Goal: Information Seeking & Learning: Learn about a topic

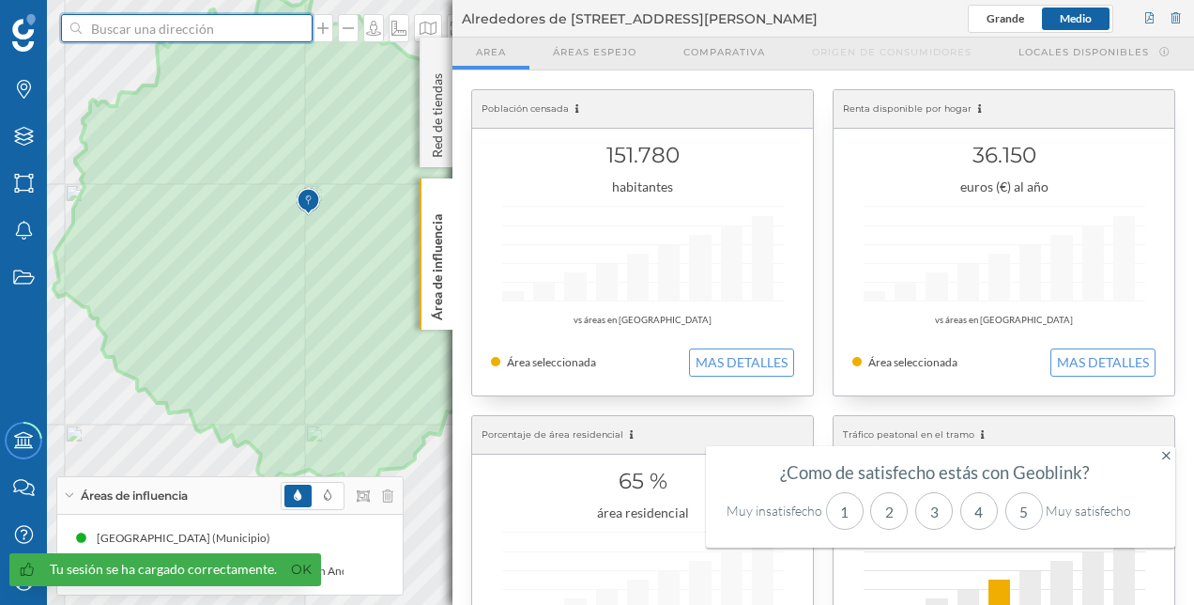
click at [263, 23] on input at bounding box center [187, 28] width 210 height 28
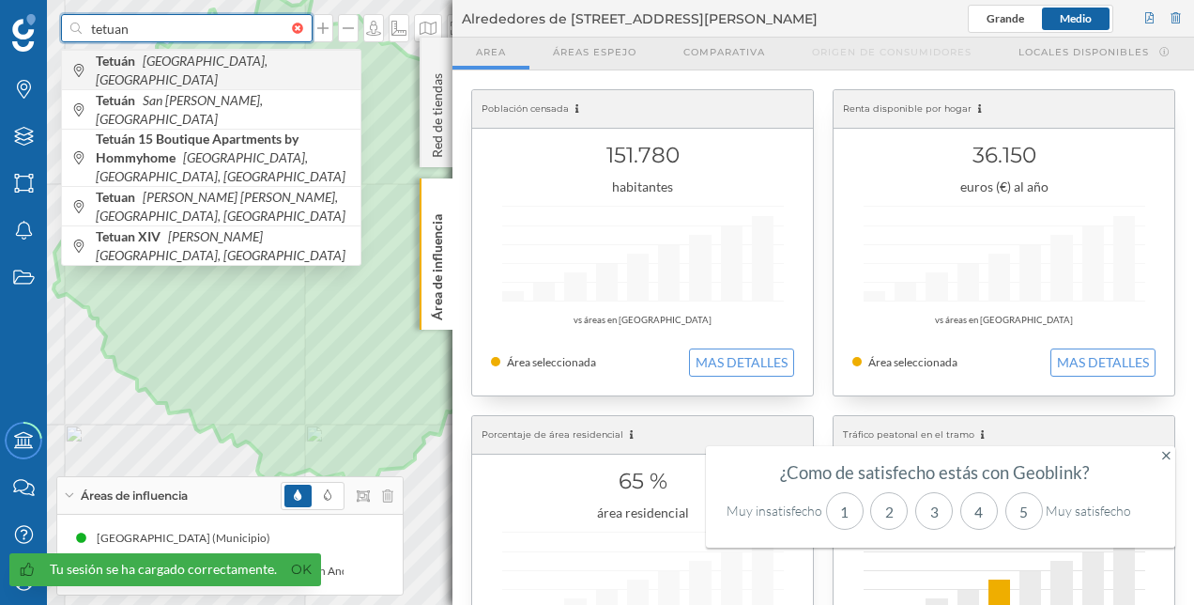
type input "tetuan"
click at [184, 69] on icon "[GEOGRAPHIC_DATA], [GEOGRAPHIC_DATA]" at bounding box center [182, 70] width 172 height 35
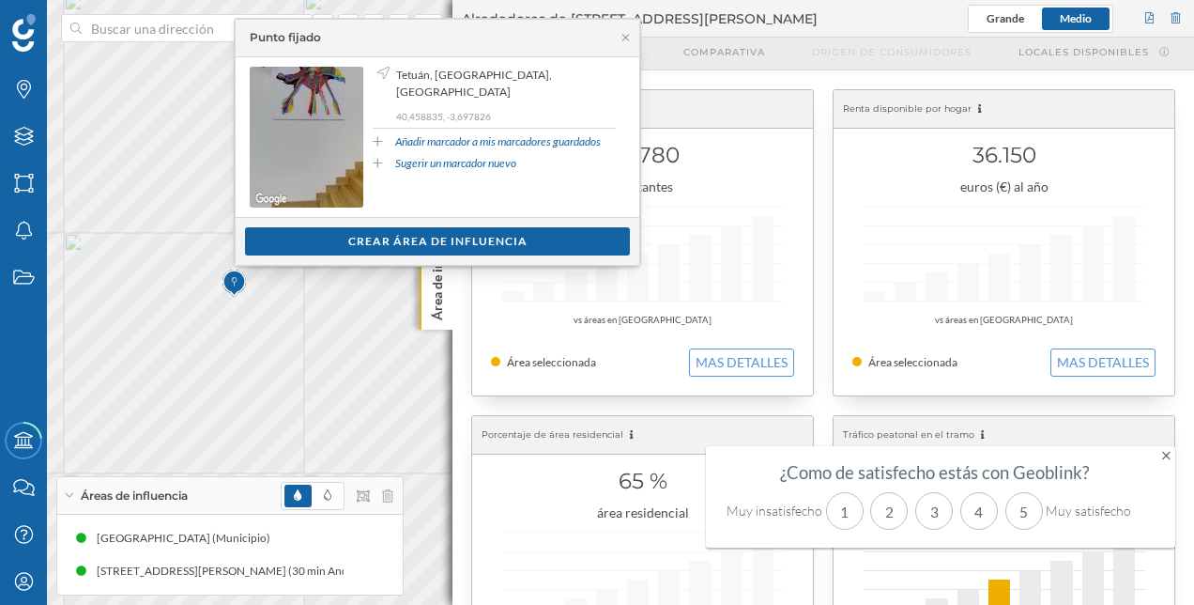
click at [385, 223] on div "Ver clientes Crear área de influencia" at bounding box center [438, 241] width 404 height 48
click at [386, 229] on div "Crear área de influencia" at bounding box center [437, 240] width 385 height 28
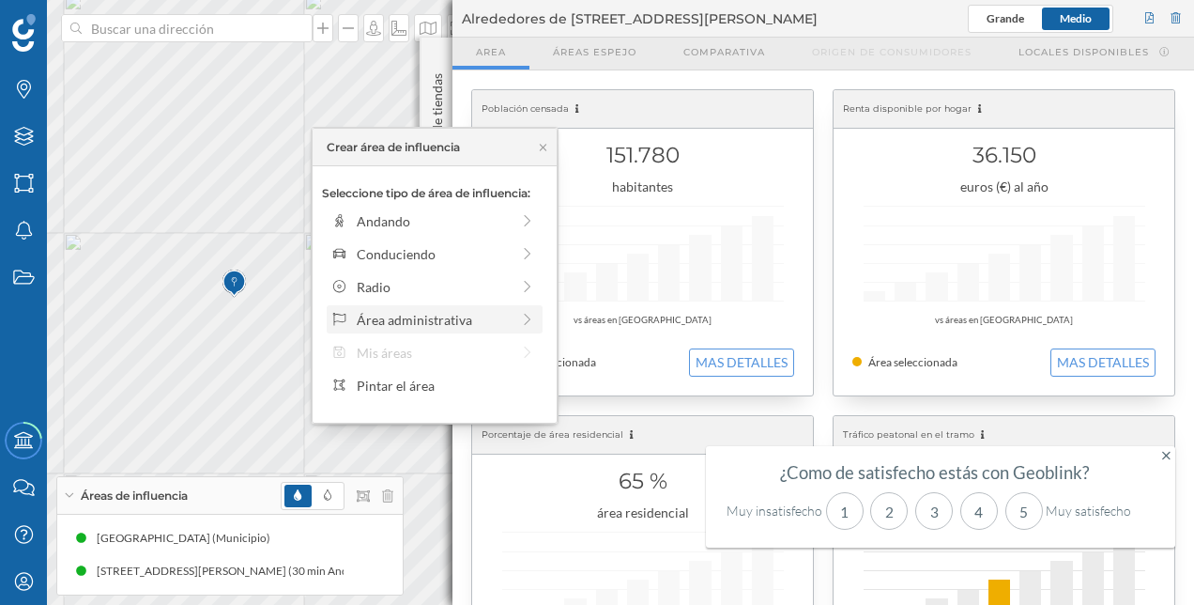
click at [408, 311] on div "Área administrativa" at bounding box center [433, 320] width 153 height 20
click at [447, 310] on div "Distrito" at bounding box center [449, 320] width 185 height 20
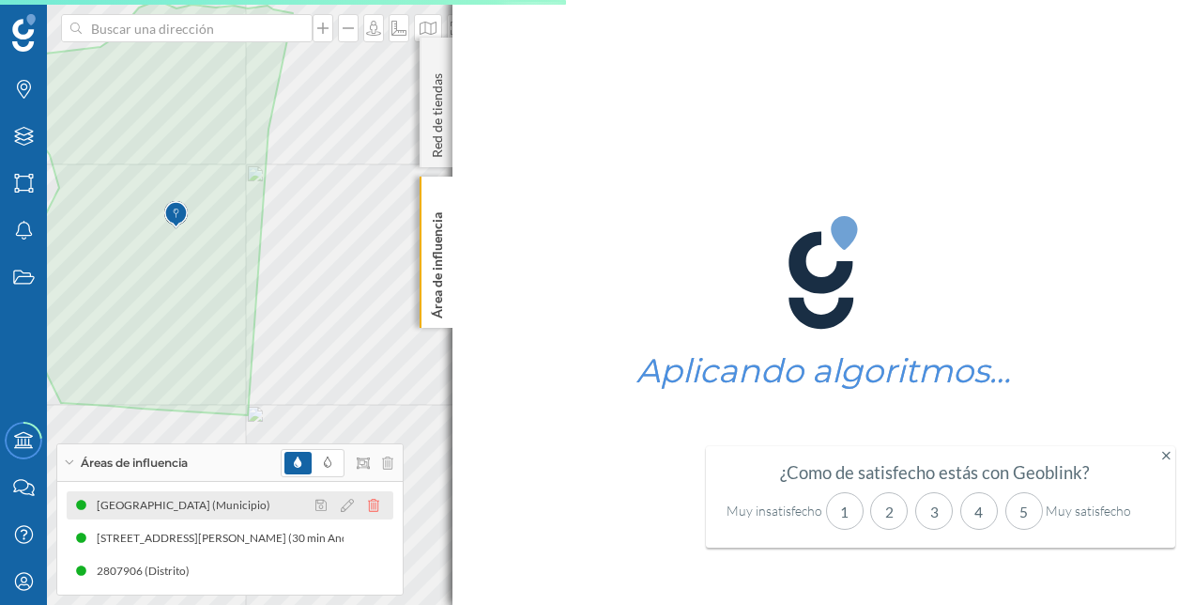
click at [376, 504] on icon at bounding box center [373, 505] width 11 height 13
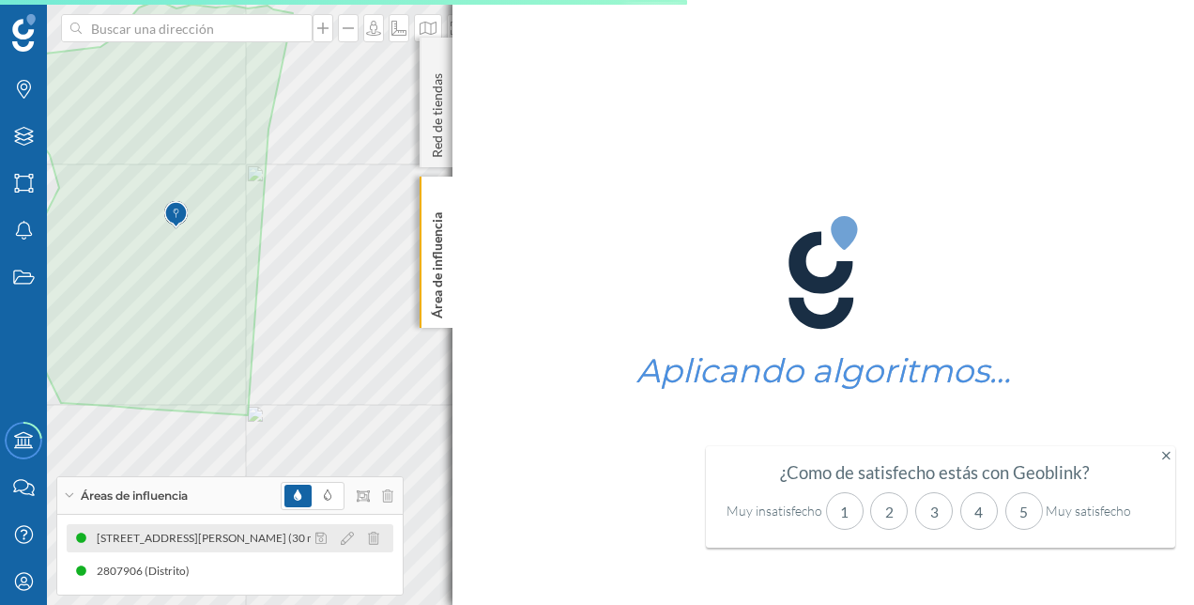
click at [371, 530] on div at bounding box center [353, 538] width 84 height 23
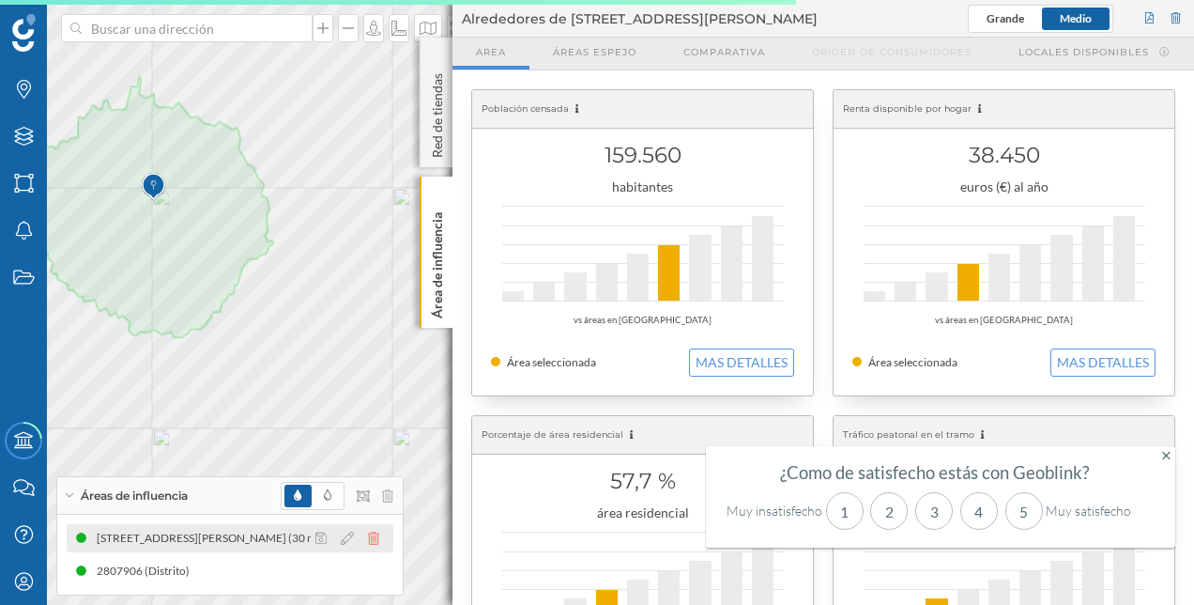
click at [372, 543] on icon at bounding box center [373, 537] width 11 height 13
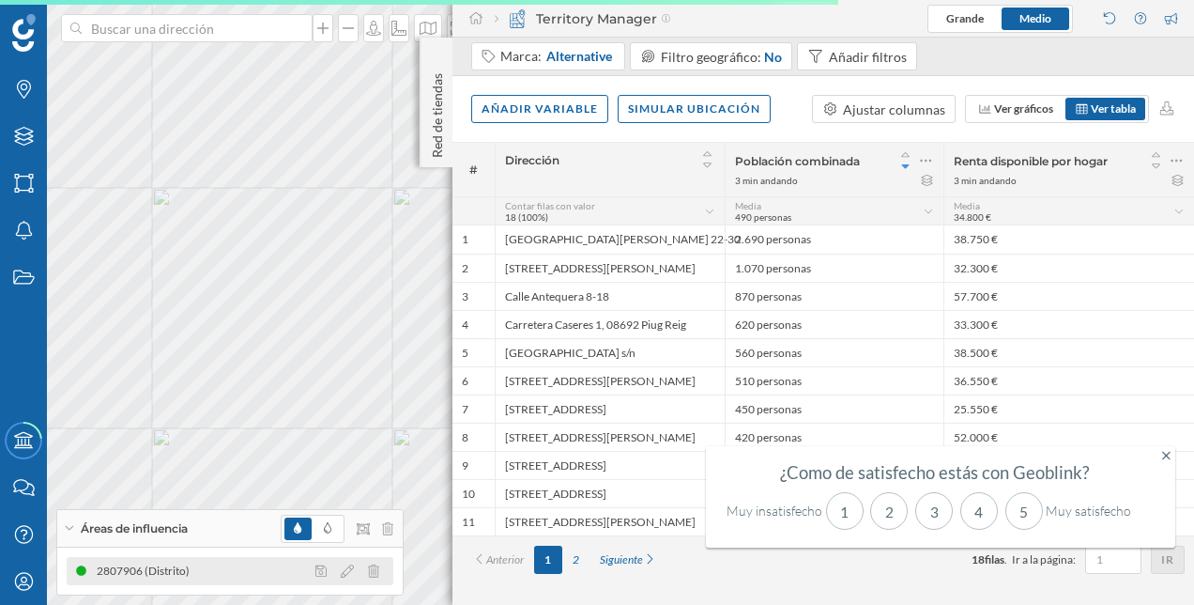
click at [289, 567] on div "2807906 (Distrito)" at bounding box center [230, 571] width 327 height 28
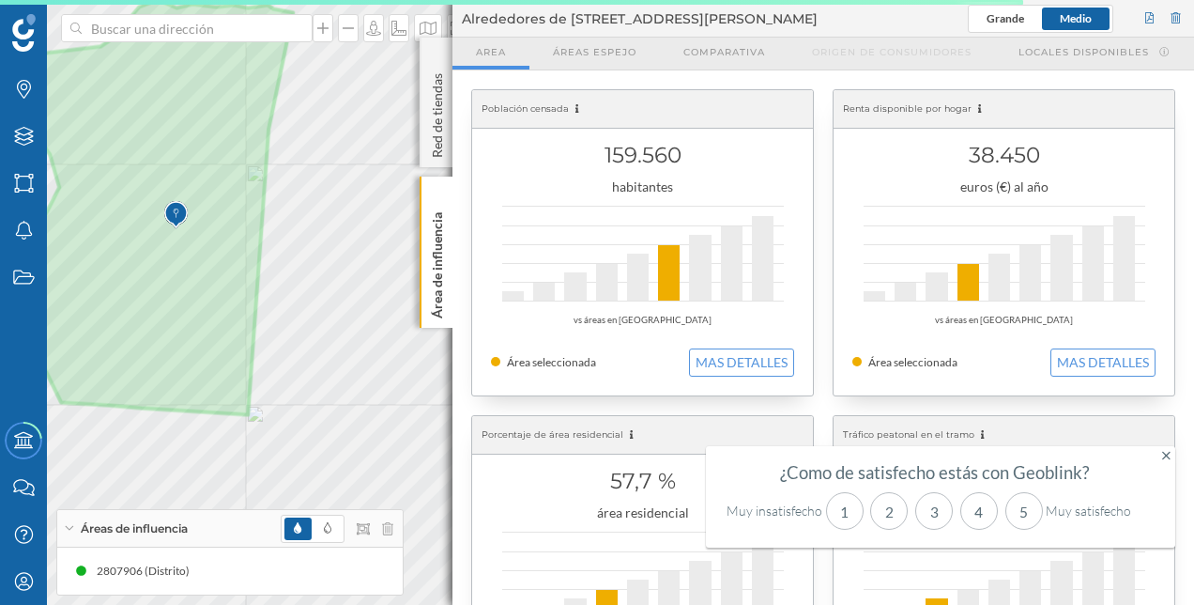
click at [1162, 452] on icon at bounding box center [1166, 455] width 8 height 13
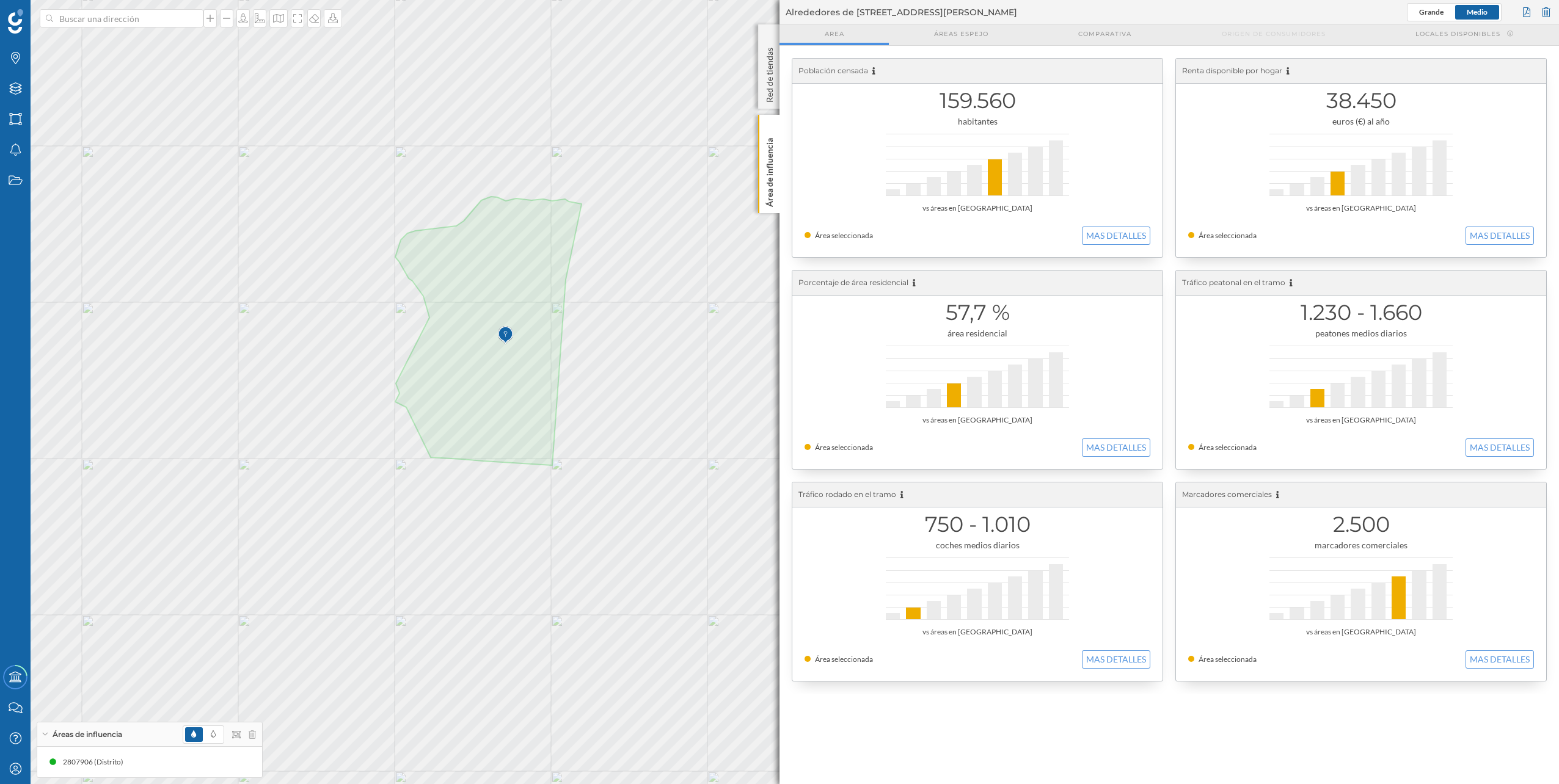
drag, startPoint x: 1336, startPoint y: 152, endPoint x: 1396, endPoint y: 188, distance: 70.0
click at [776, 152] on div at bounding box center [1361, 165] width 183 height 62
click at [776, 247] on div "38.450 euros (€) al año vs áreas en [GEOGRAPHIC_DATA] Área seleccionada MAS DET…" at bounding box center [1361, 157] width 370 height 198
click at [776, 223] on div "38.450 euros (€) al año vs áreas en [GEOGRAPHIC_DATA] Área seleccionada MAS DET…" at bounding box center [1361, 157] width 370 height 198
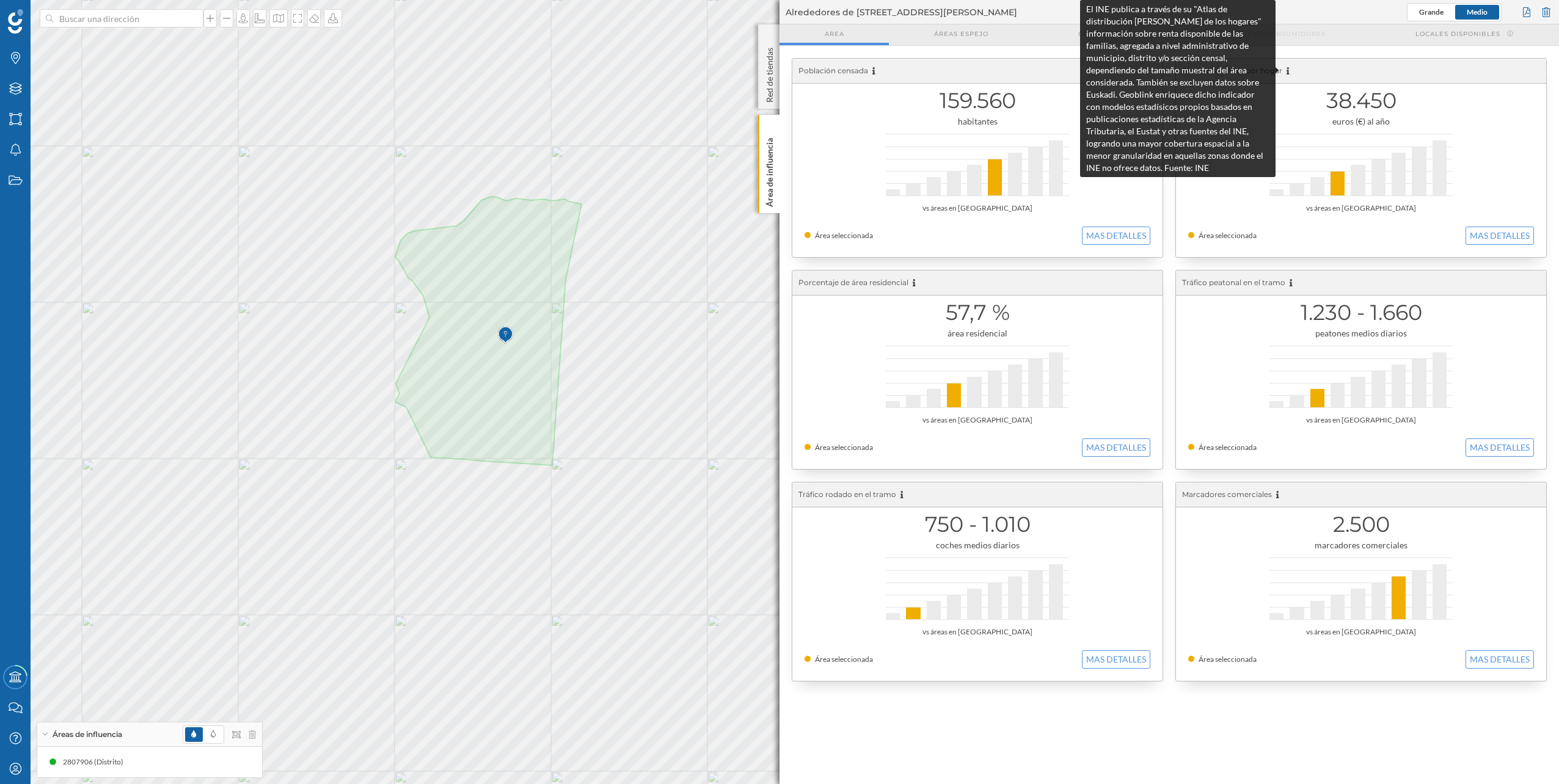
click at [776, 68] on icon at bounding box center [1288, 70] width 3 height 7
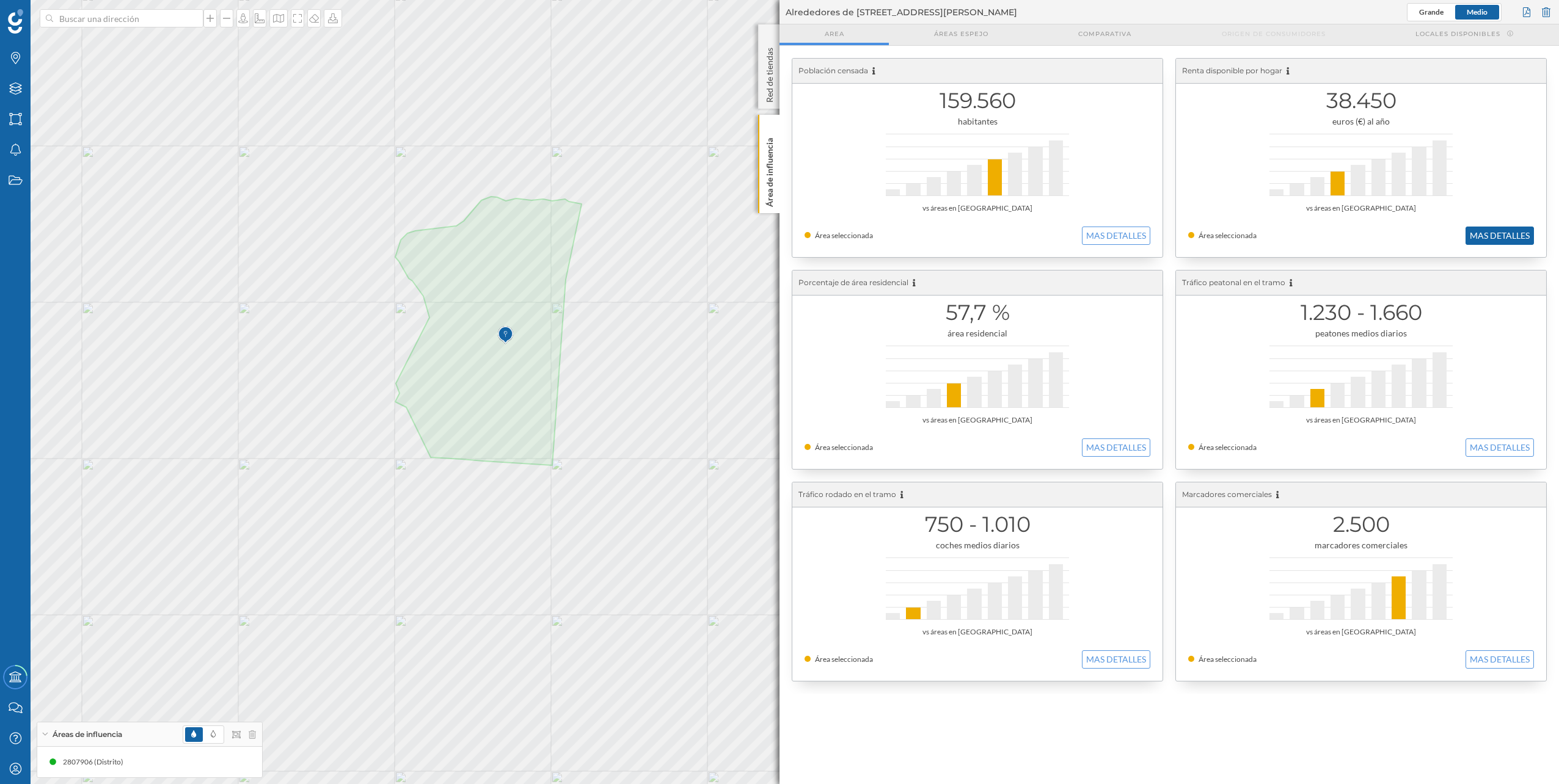
click at [776, 234] on button "MAS DETALLES" at bounding box center [1499, 236] width 68 height 18
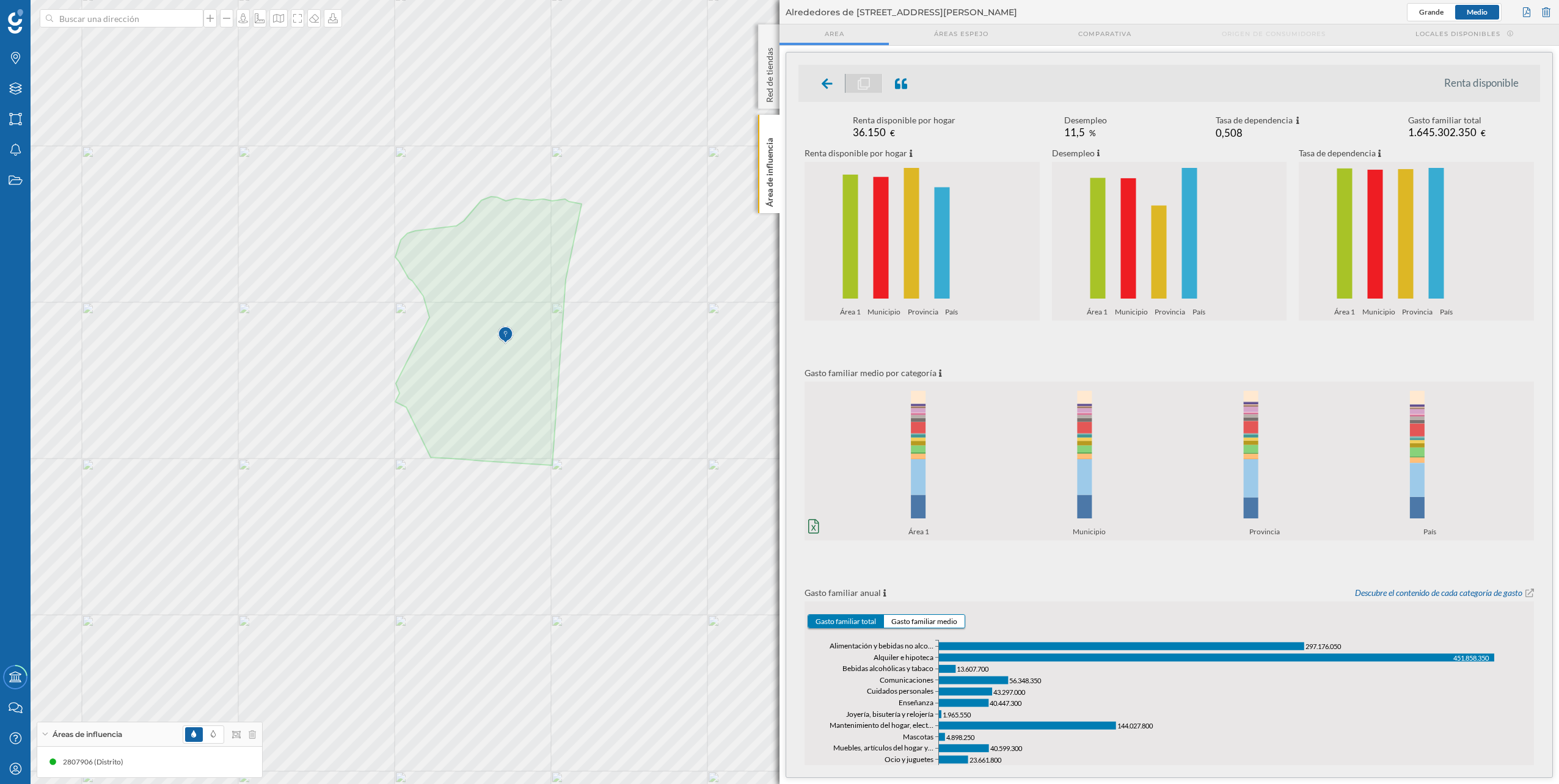
click at [776, 129] on span "36.150" at bounding box center [869, 132] width 33 height 13
drag, startPoint x: 865, startPoint y: 129, endPoint x: 882, endPoint y: 128, distance: 17.0
click at [776, 128] on span "36.150" at bounding box center [869, 132] width 33 height 13
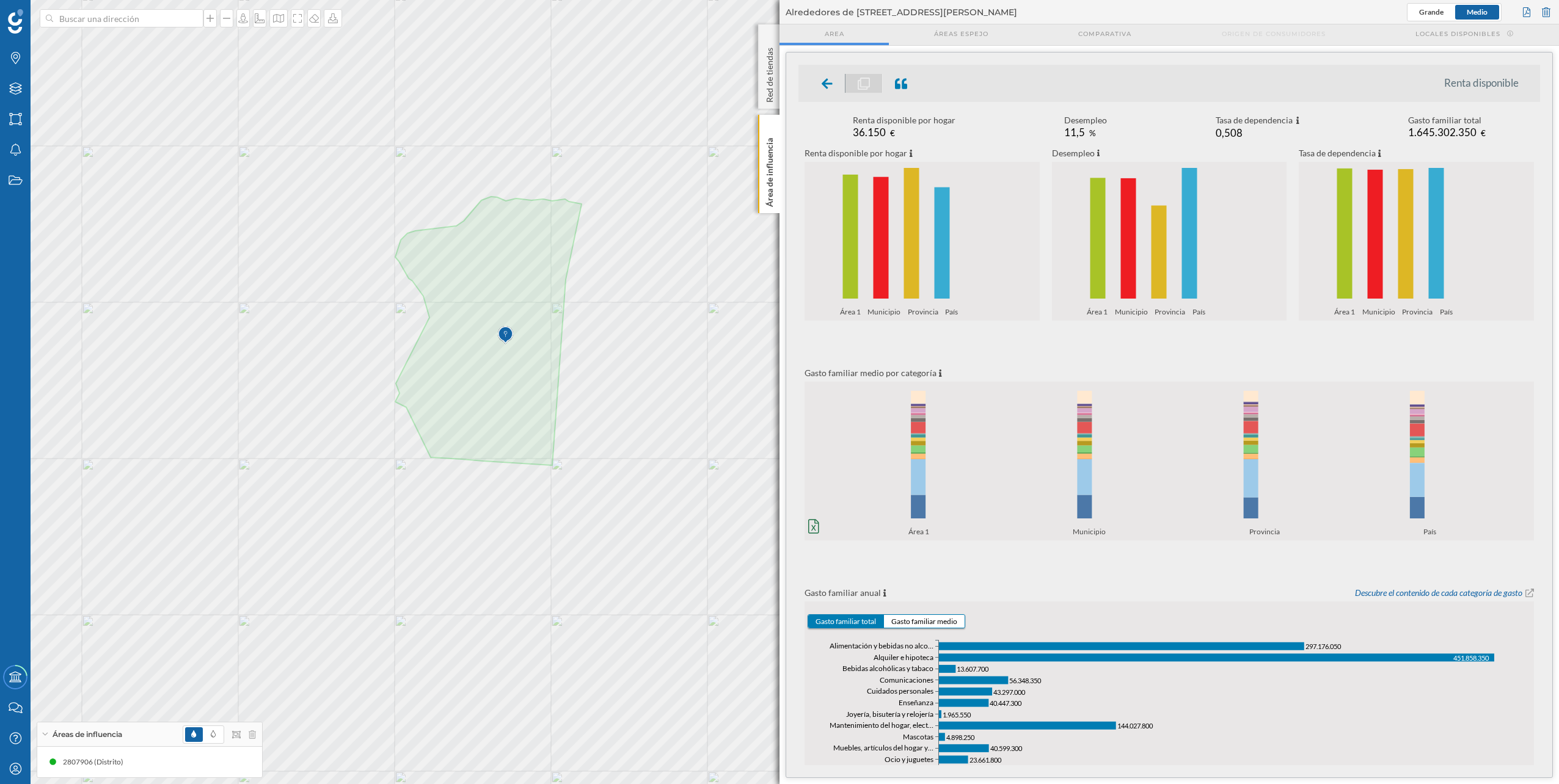
click at [776, 102] on div "Renta disponible Renta disponible por hogar 36.150 € Desempleo 11,5 % Tasa de d…" at bounding box center [1169, 415] width 766 height 725
click at [776, 134] on div "36.150 €" at bounding box center [904, 133] width 103 height 13
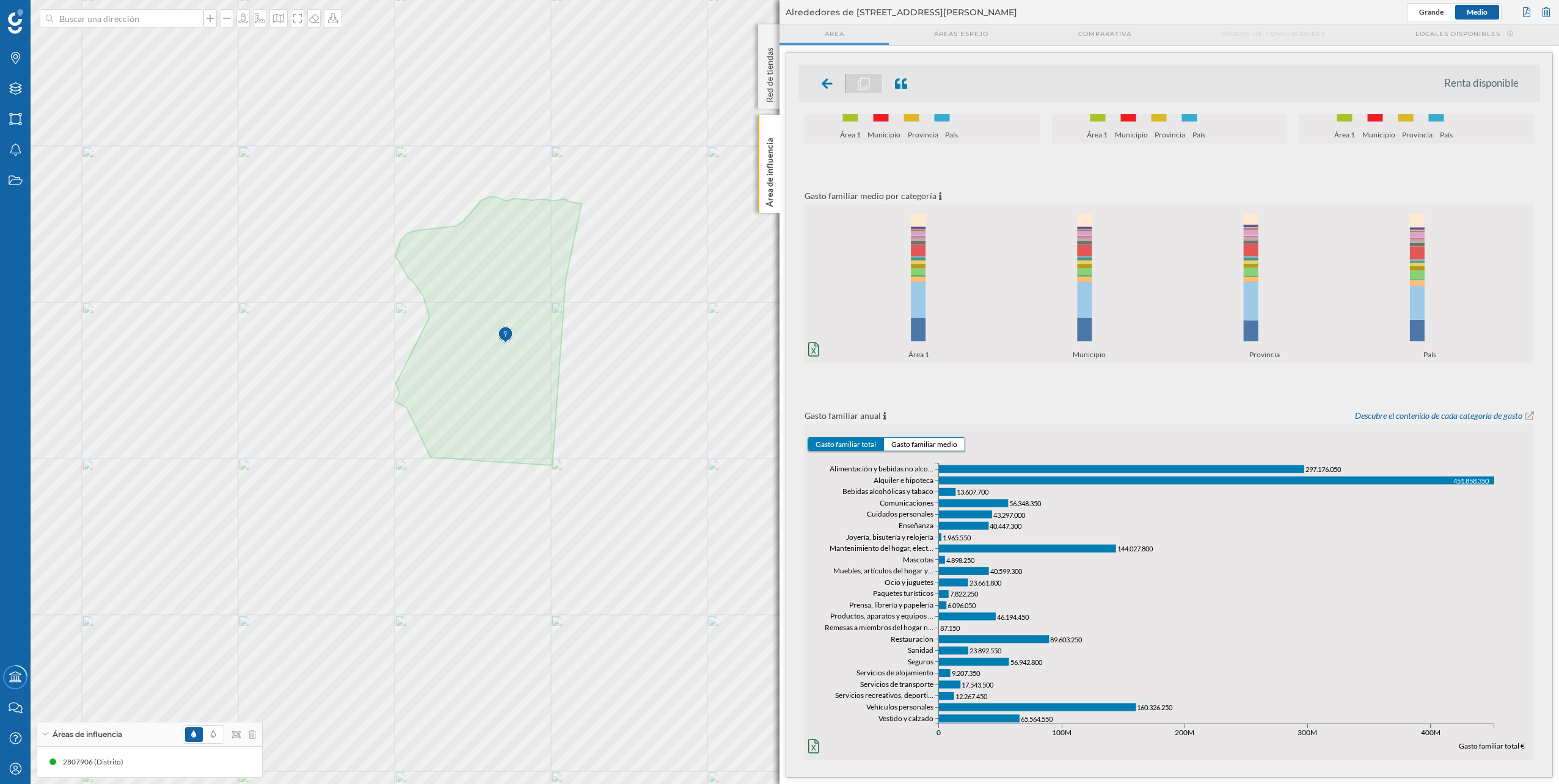
scroll to position [185, 0]
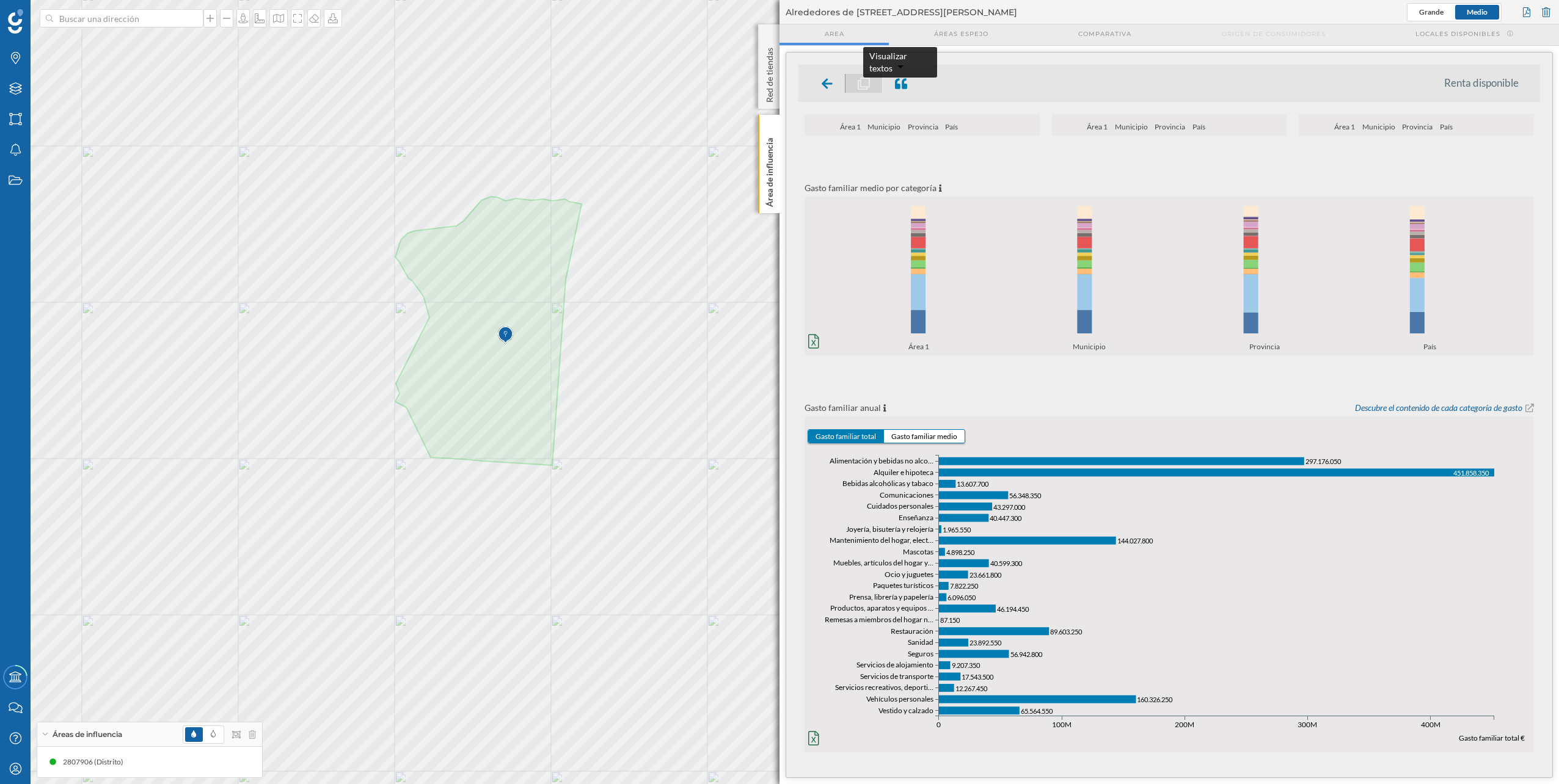
click at [776, 84] on icon at bounding box center [901, 83] width 12 height 11
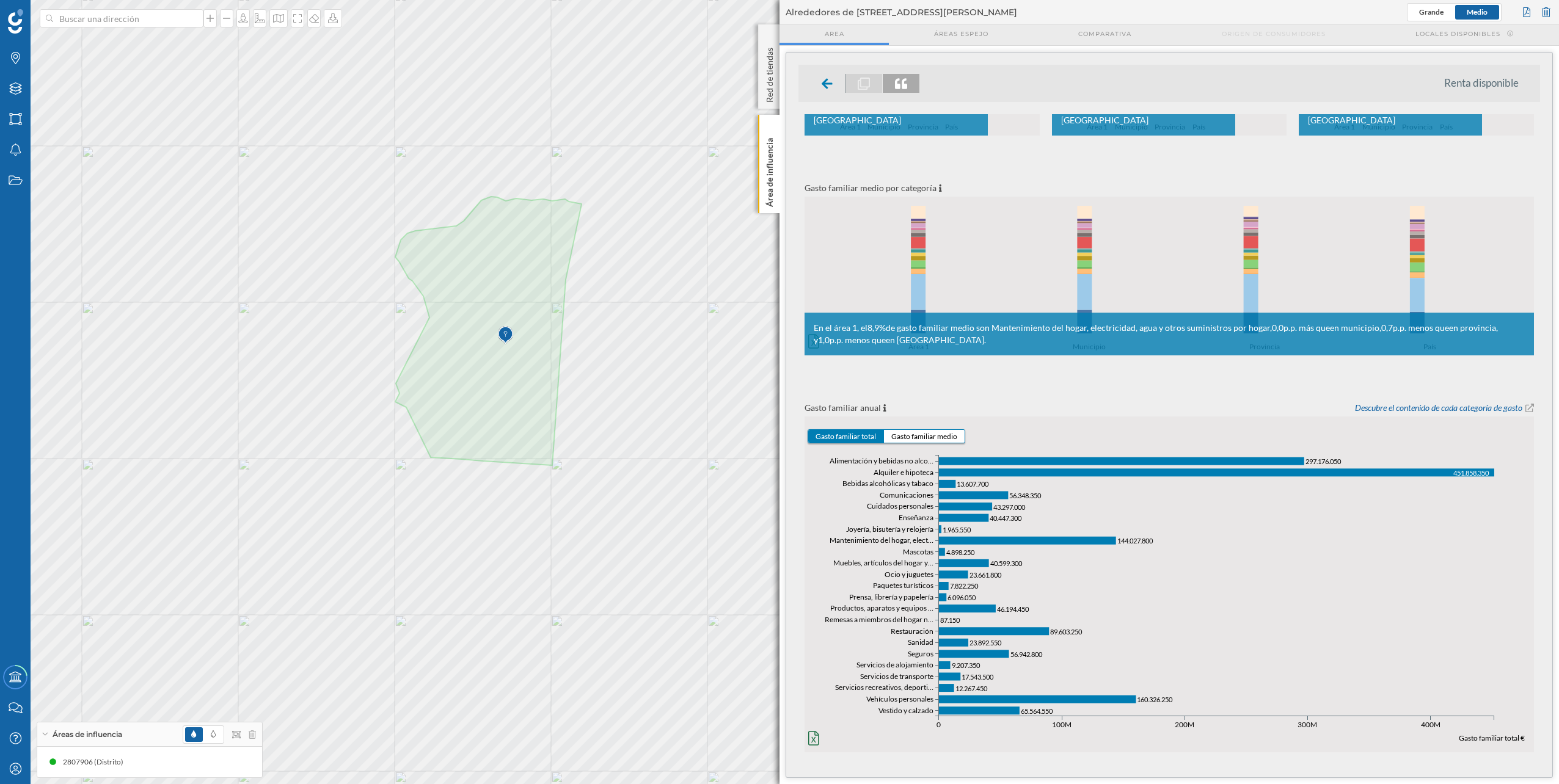
click at [776, 81] on li at bounding box center [871, 83] width 122 height 19
click at [776, 80] on li at bounding box center [871, 83] width 122 height 19
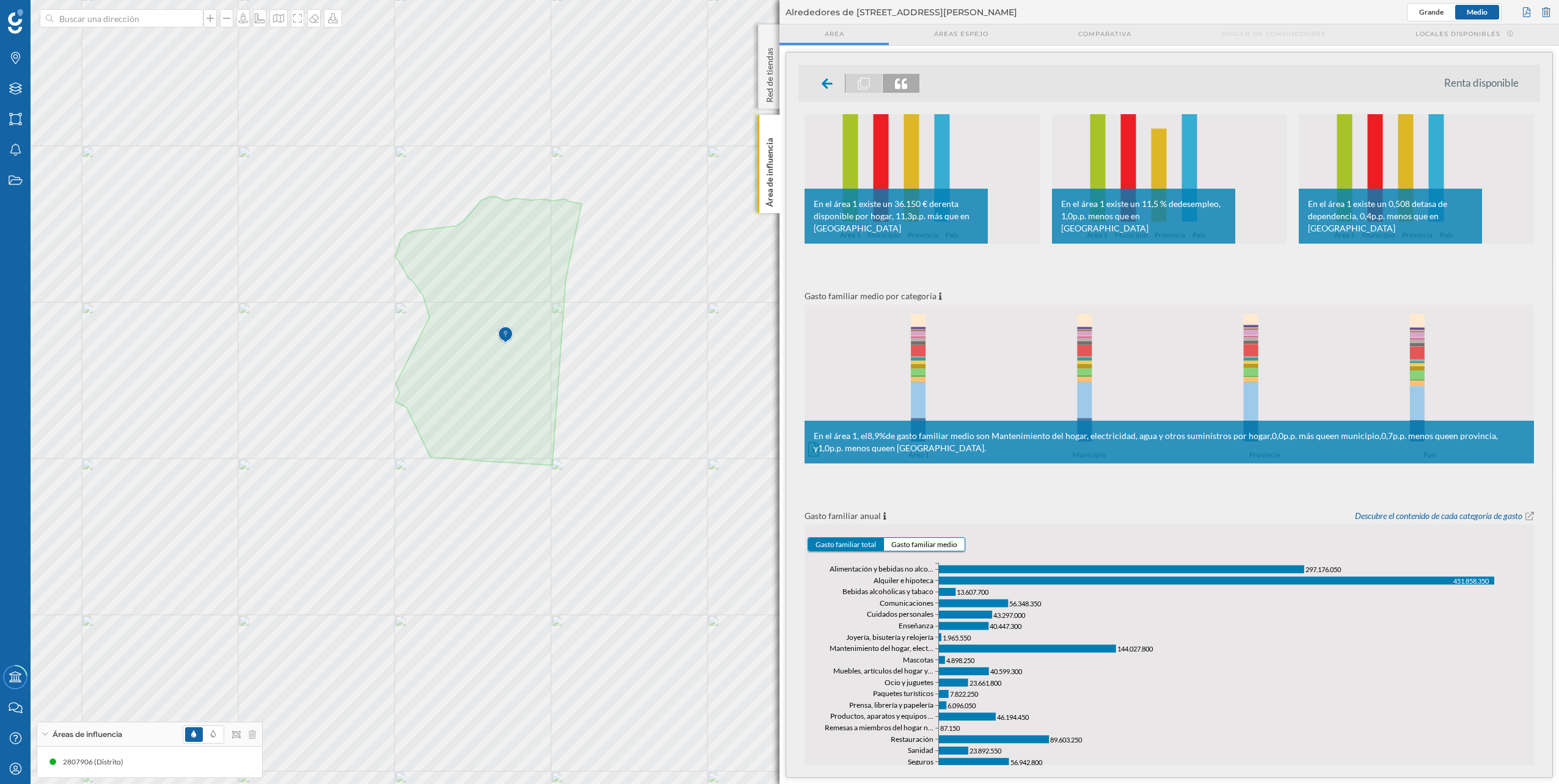
scroll to position [0, 0]
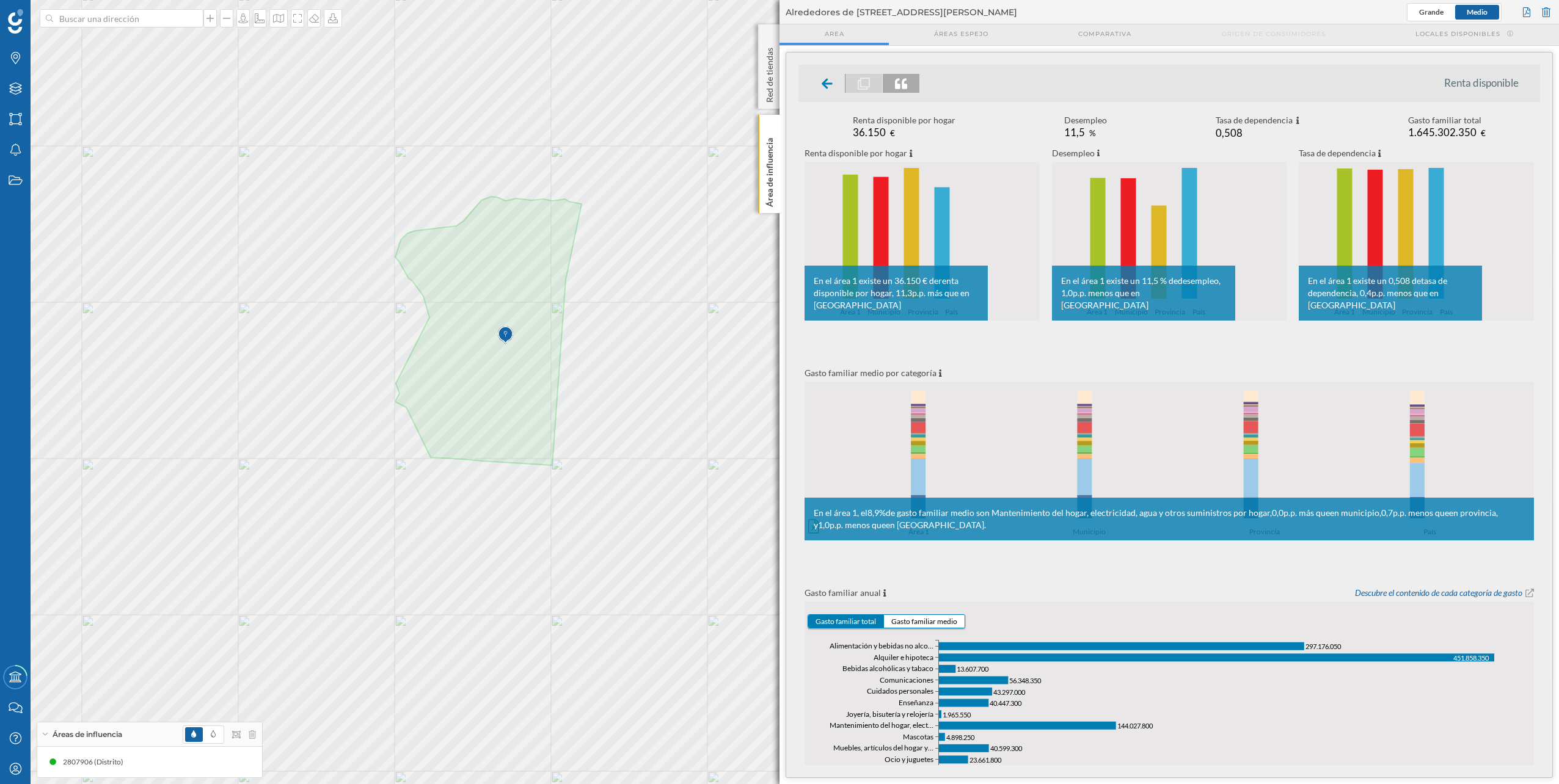
click at [776, 79] on li at bounding box center [871, 83] width 122 height 19
click at [776, 83] on icon at bounding box center [901, 83] width 12 height 12
click at [776, 84] on icon at bounding box center [901, 83] width 12 height 12
click at [776, 85] on div at bounding box center [901, 83] width 36 height 19
click at [776, 357] on div "Renta disponible por hogar 36.150 € Desempleo 11,5 % Tasa de dependencia 0,508 …" at bounding box center [1169, 430] width 742 height 631
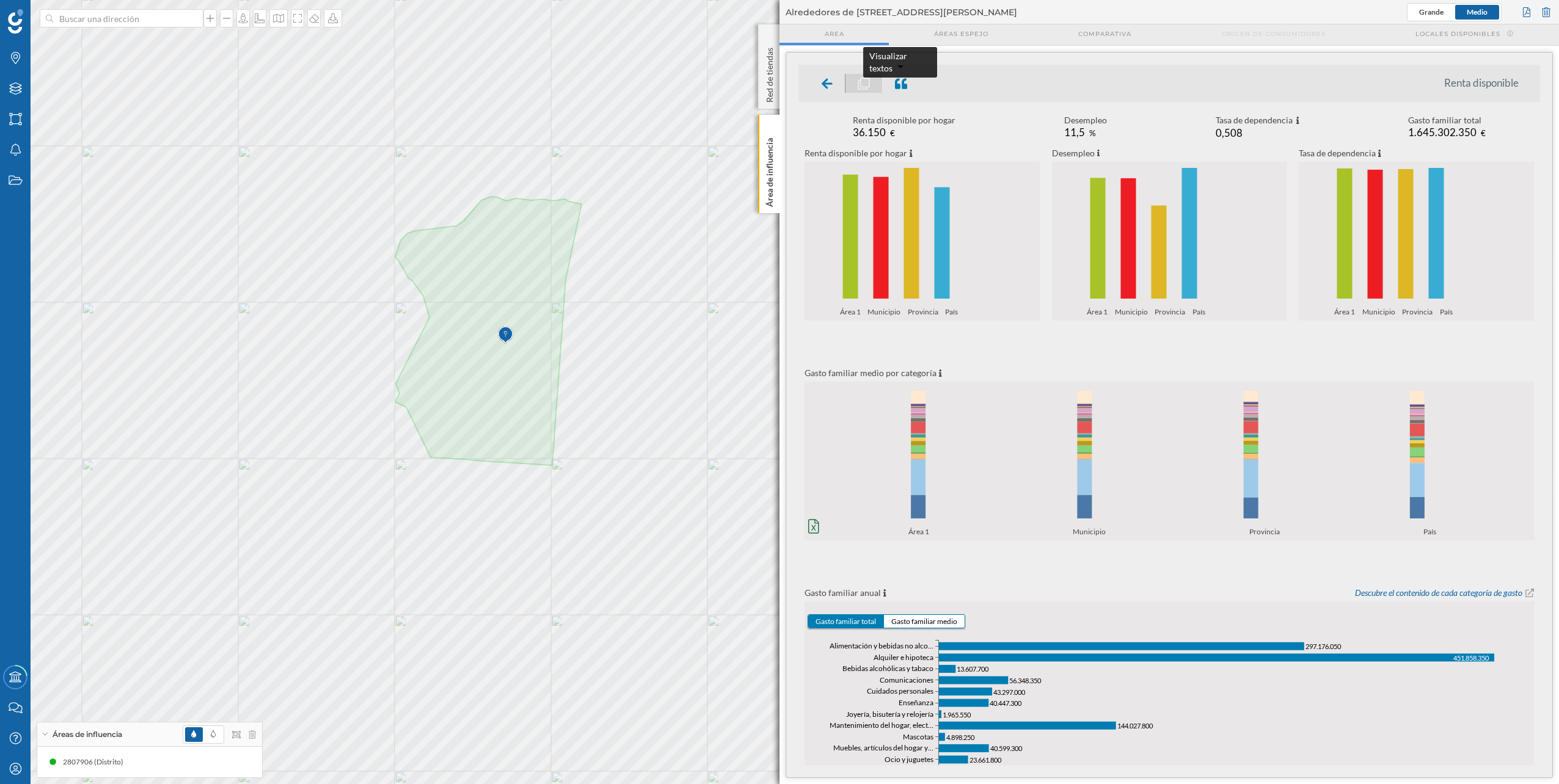
click at [776, 88] on div at bounding box center [901, 83] width 36 height 19
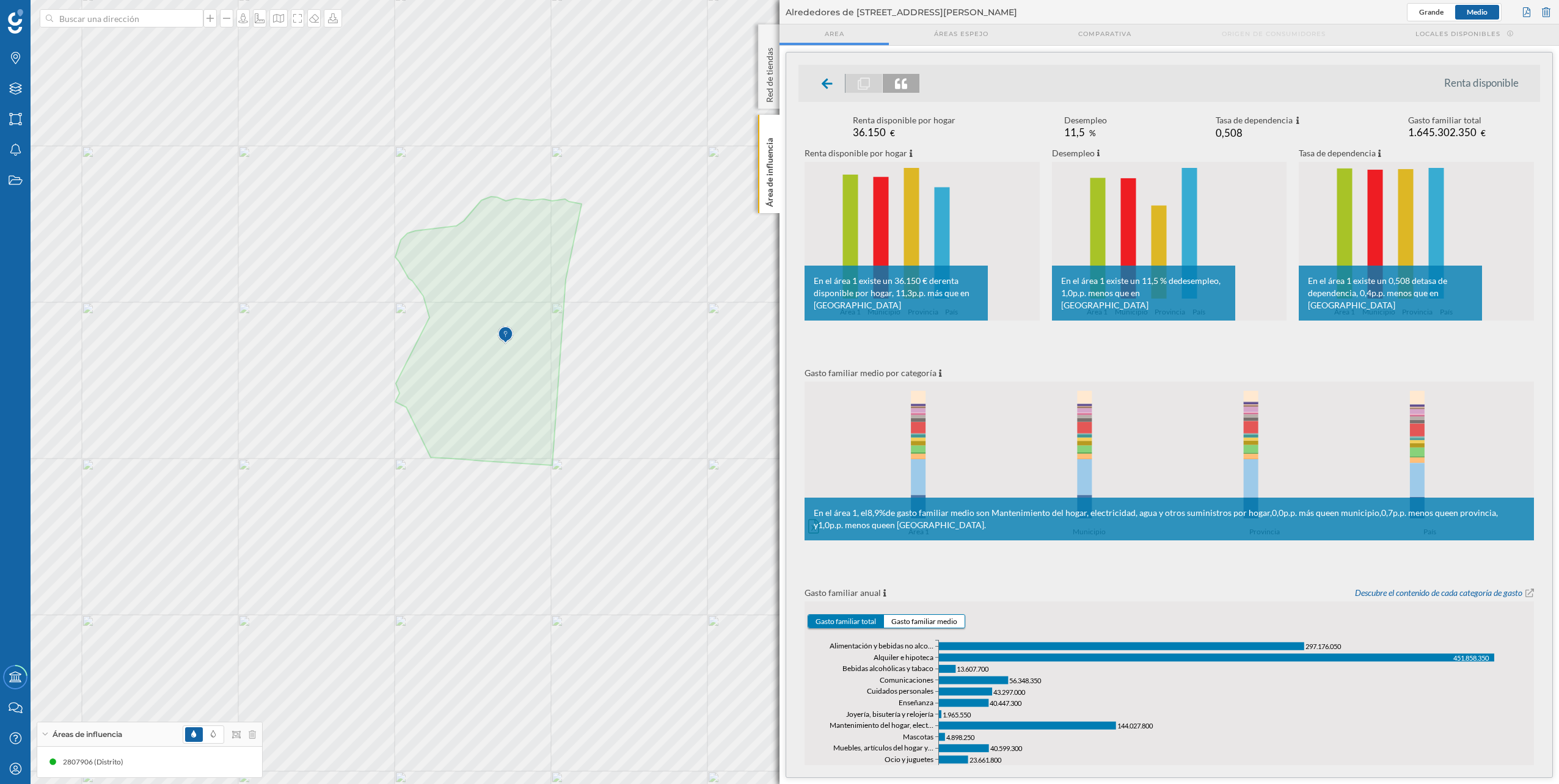
click at [776, 86] on icon at bounding box center [901, 83] width 12 height 11
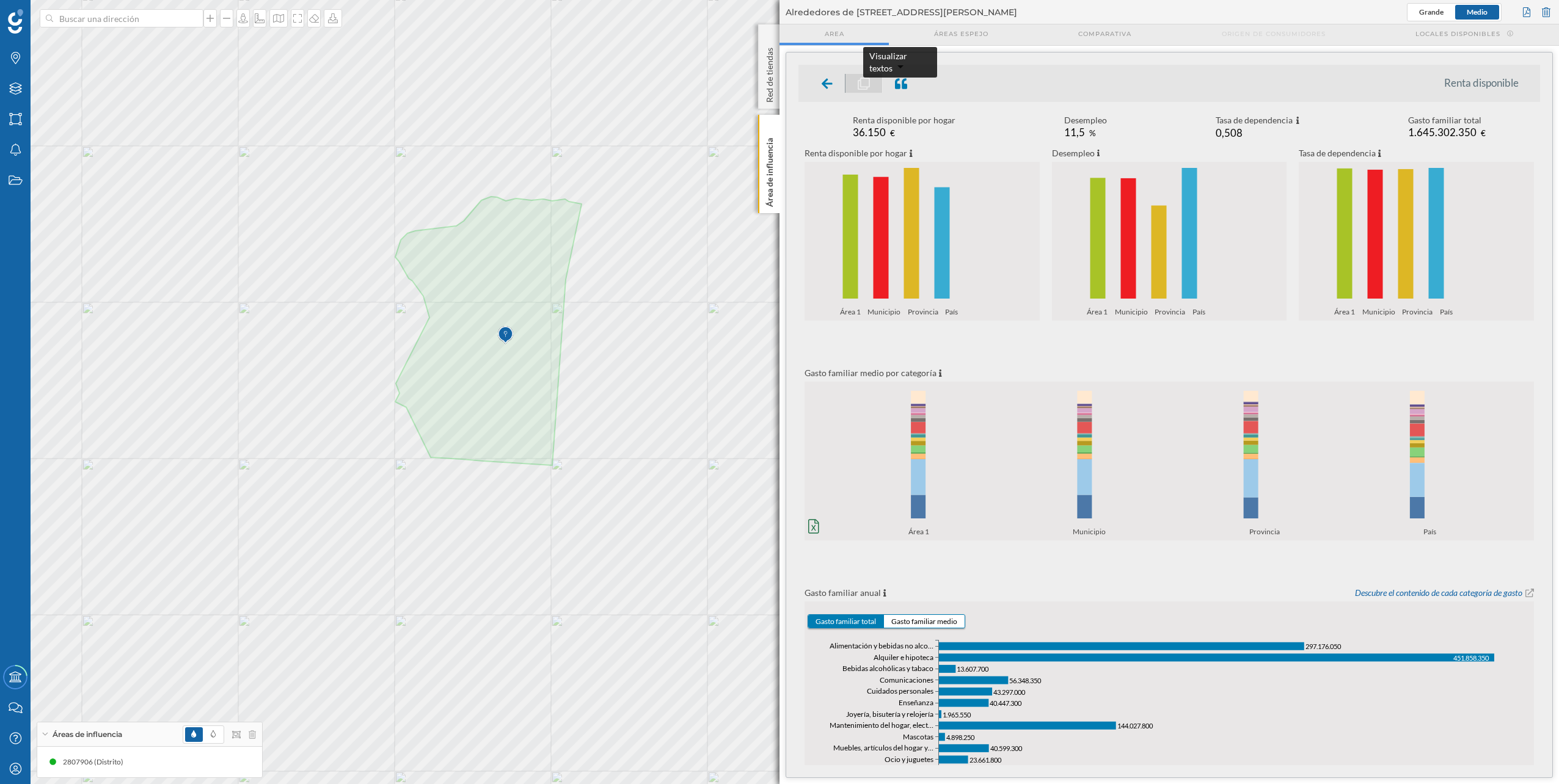
click at [776, 85] on div at bounding box center [901, 83] width 36 height 19
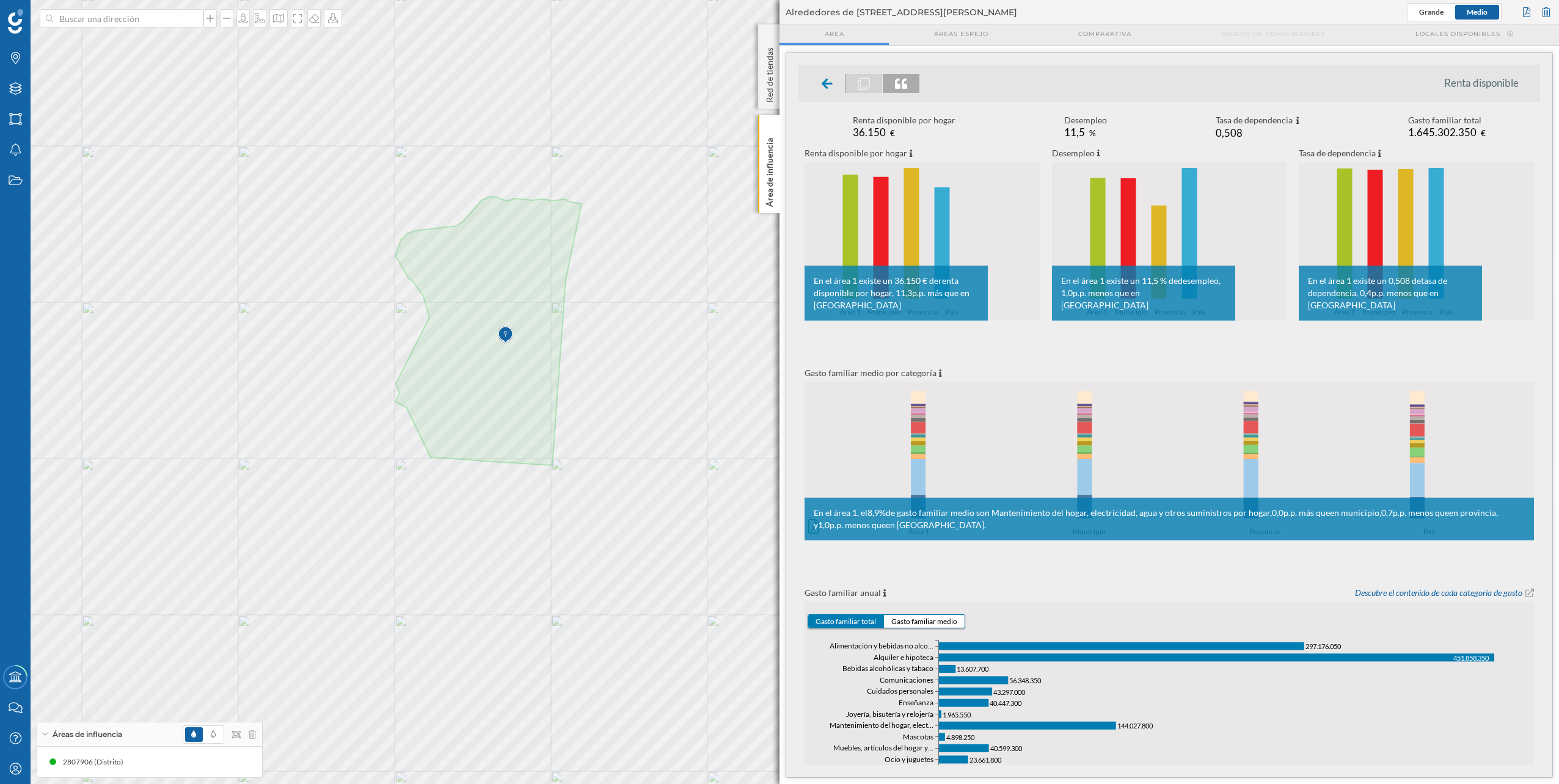
click at [776, 85] on div at bounding box center [901, 83] width 36 height 19
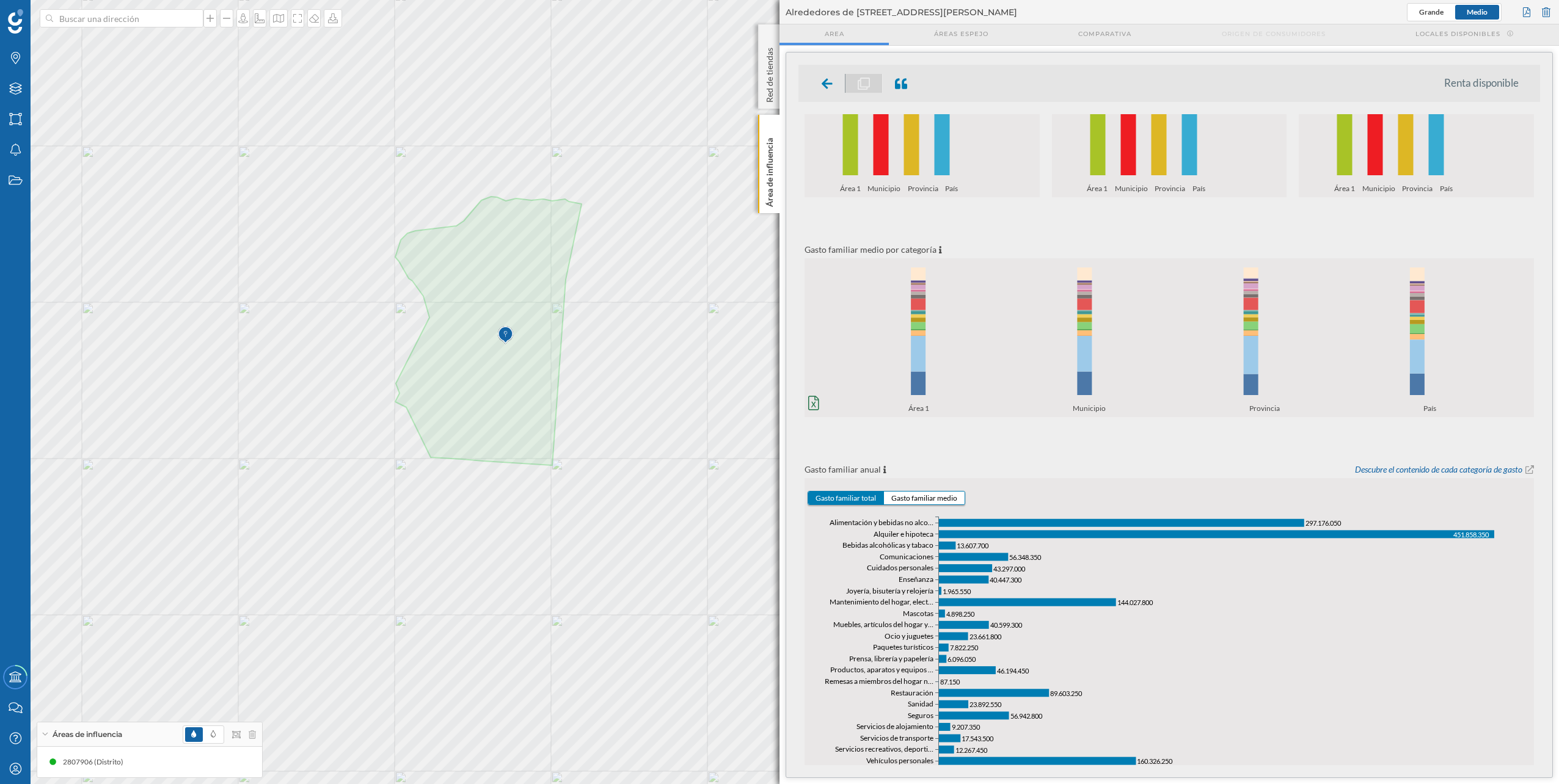
scroll to position [185, 0]
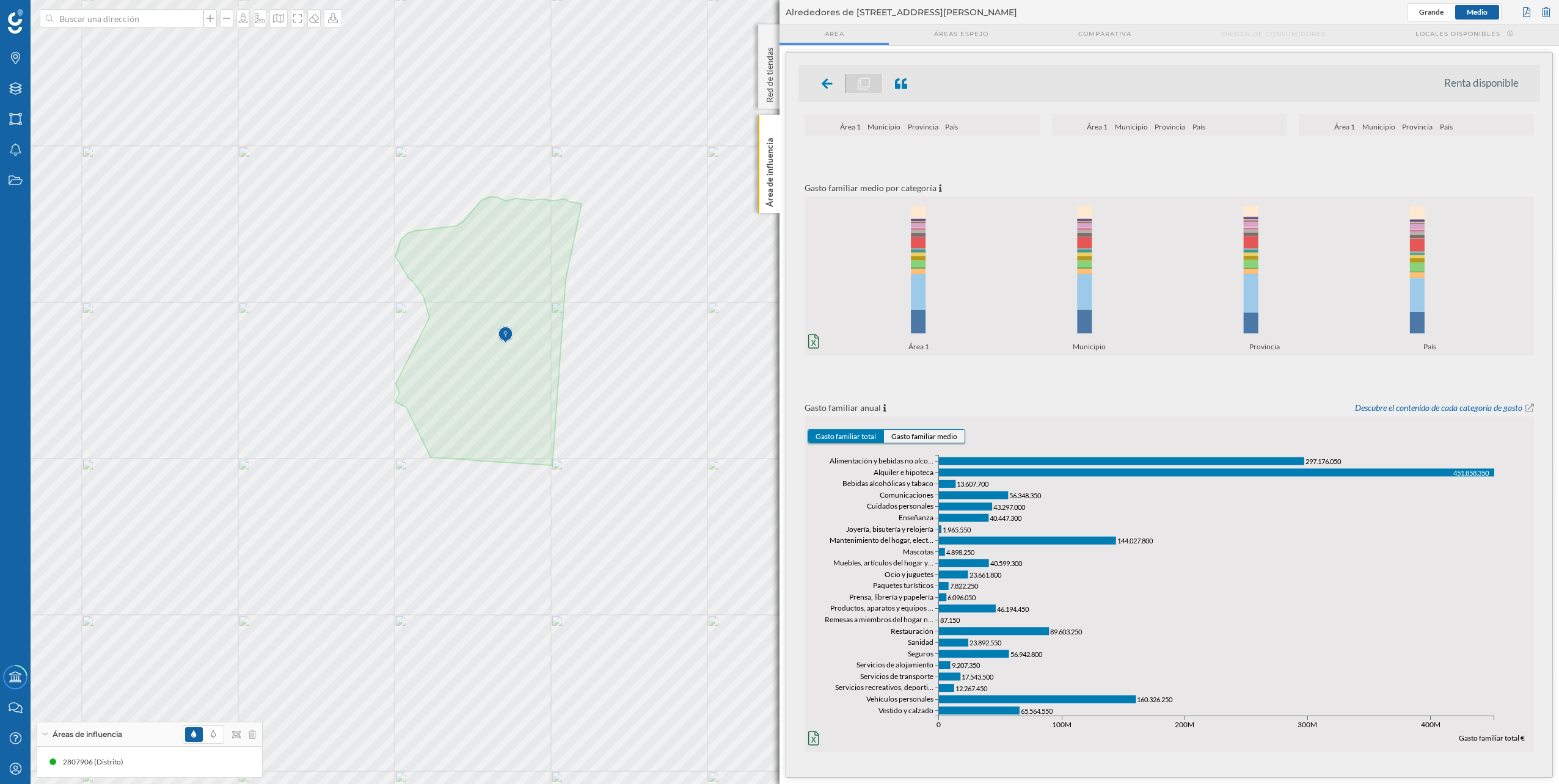
click at [776, 393] on button "Gasto familiar medio" at bounding box center [925, 437] width 81 height 13
click at [776, 393] on button "Gasto familiar total" at bounding box center [846, 437] width 75 height 13
click at [776, 383] on div "Renta disponible por hogar 36.150 € Desempleo 11,5 % Tasa de dependencia 0,508 …" at bounding box center [1169, 245] width 742 height 631
click at [776, 378] on div "Renta disponible por hogar 36.150 € Desempleo 11,5 % Tasa de dependencia 0,508 …" at bounding box center [1169, 245] width 742 height 631
click at [776, 393] on button "Gasto familiar medio" at bounding box center [925, 437] width 81 height 13
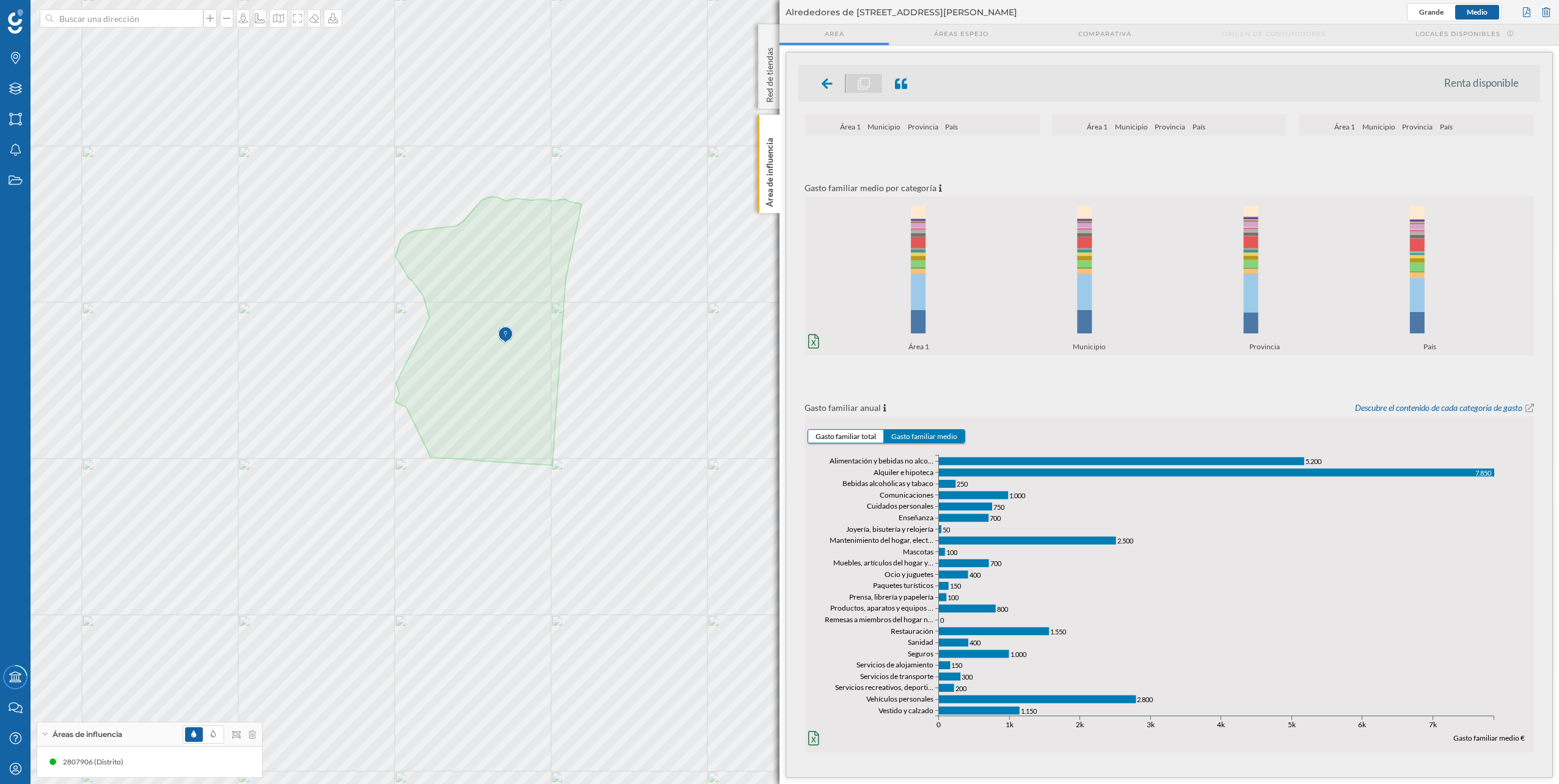
click at [776, 393] on icon "Vestido y calzado Vehículos personales Servicios recreativos, deporti… Servicio…" at bounding box center [1169, 604] width 729 height 322
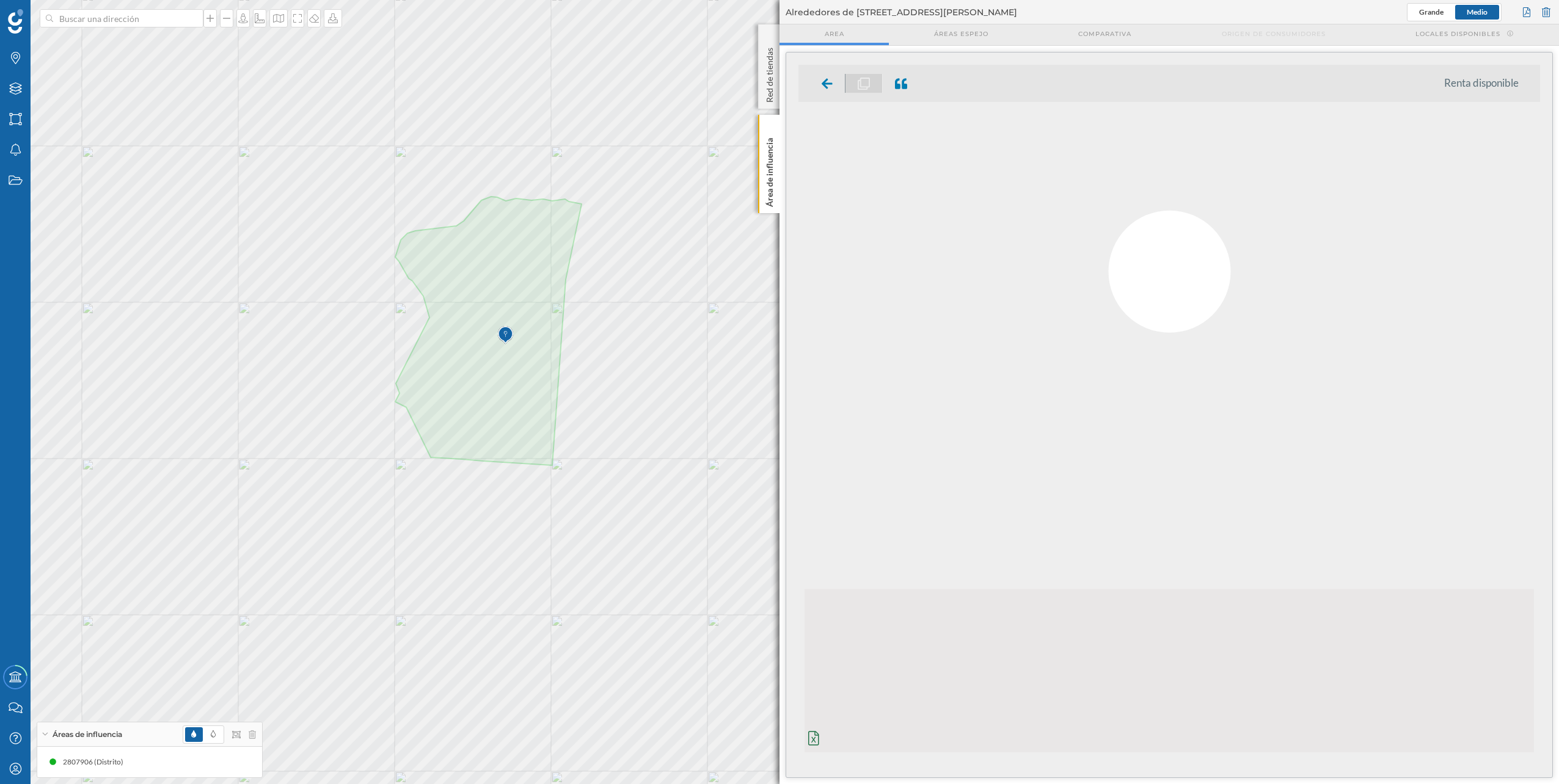
scroll to position [0, 0]
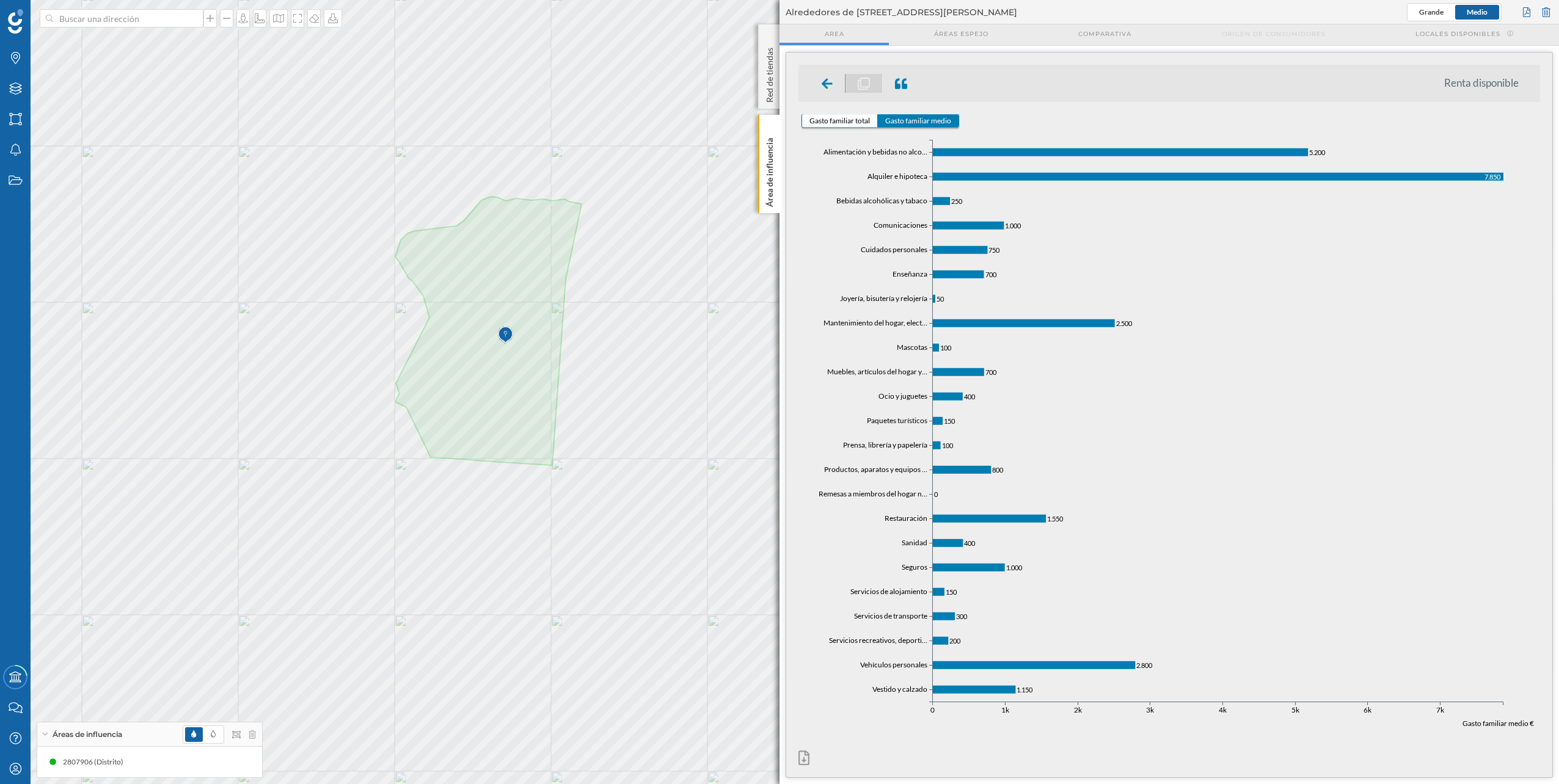
click at [776, 97] on ul "Renta disponible" at bounding box center [1169, 83] width 742 height 37
click at [776, 90] on div at bounding box center [827, 83] width 36 height 19
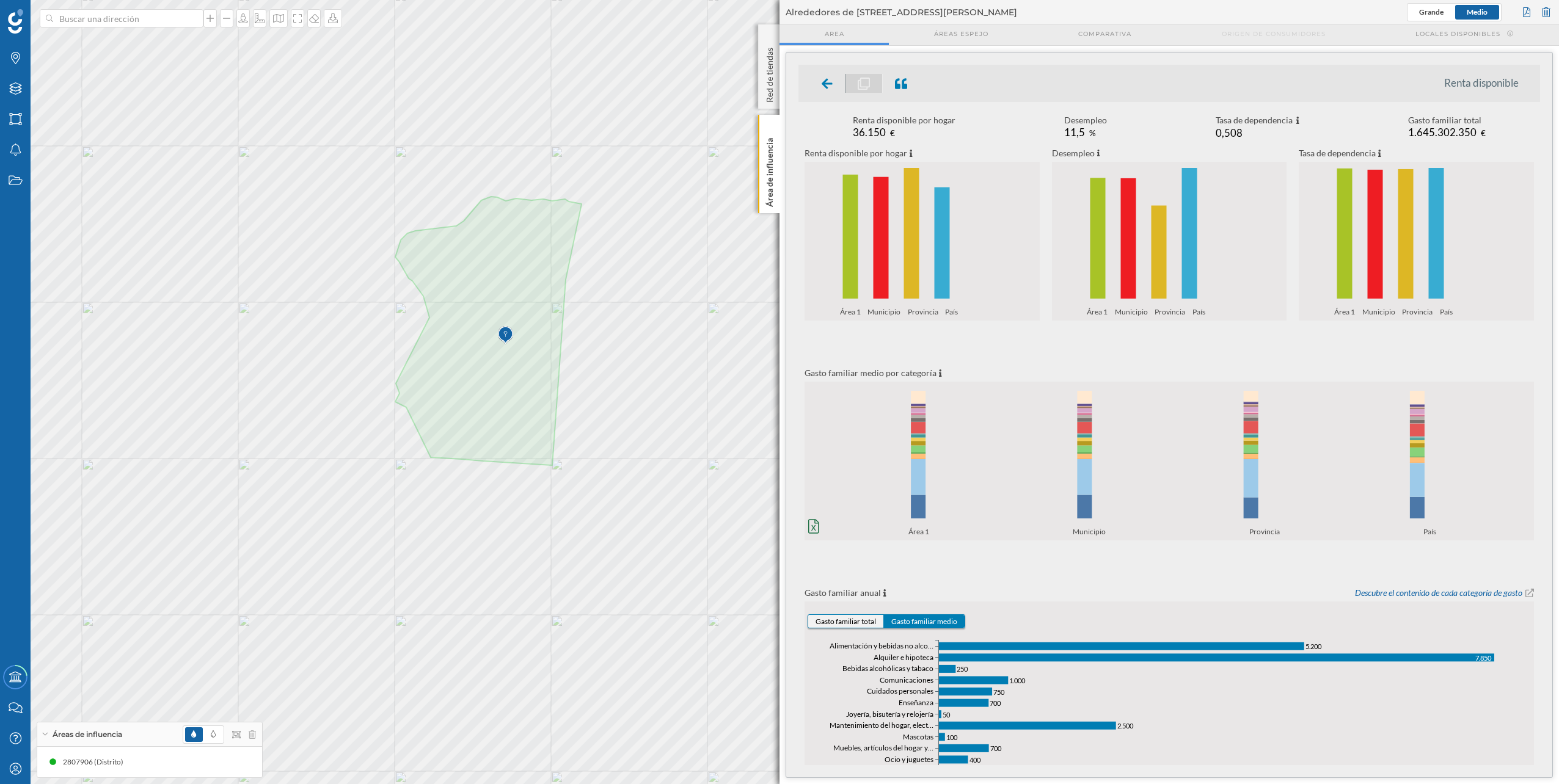
click at [776, 393] on button "Gasto familiar total" at bounding box center [846, 621] width 75 height 13
